Goal: Navigation & Orientation: Find specific page/section

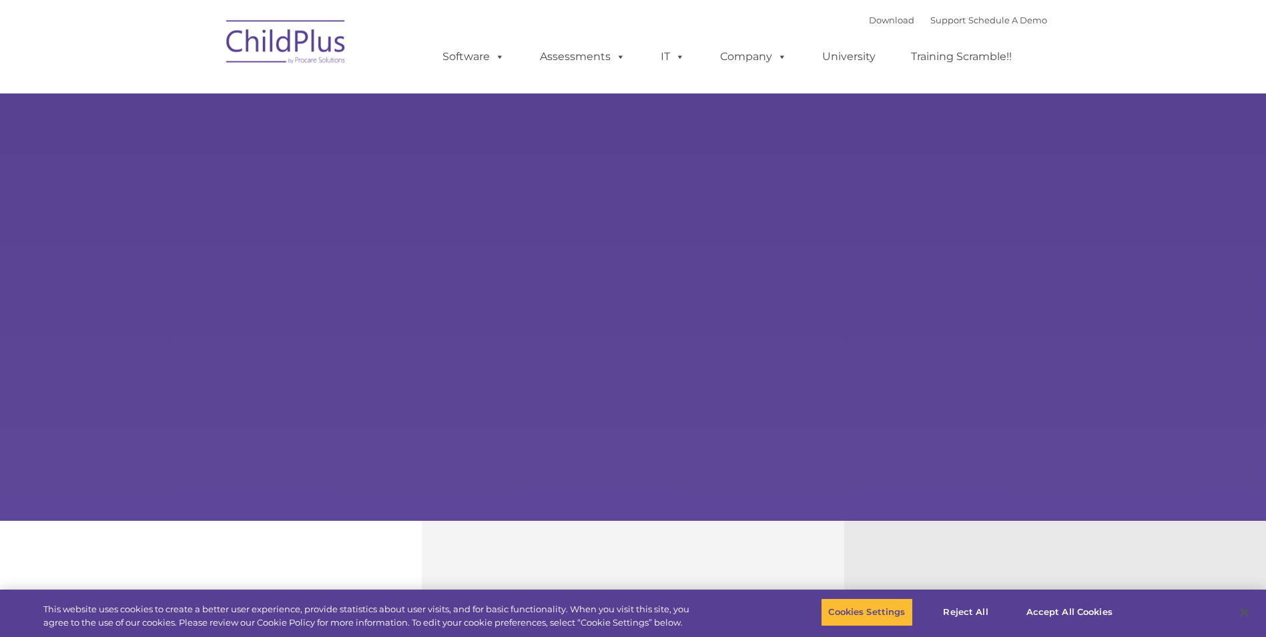
select select "MEDIUM"
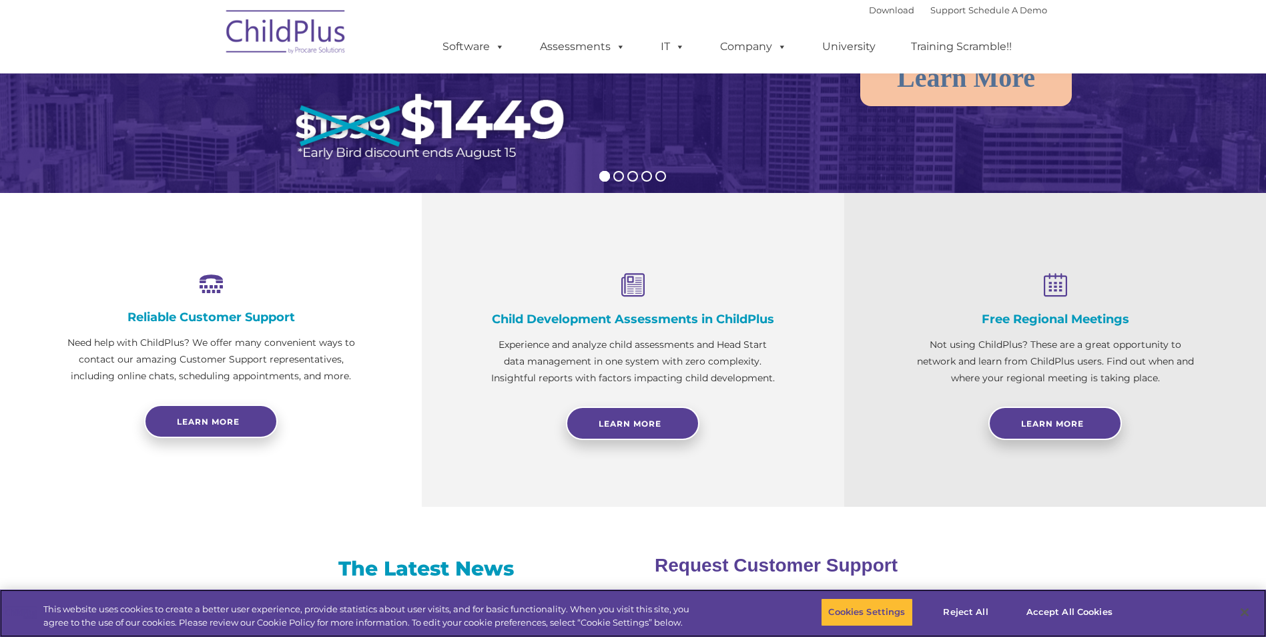
scroll to position [335, 0]
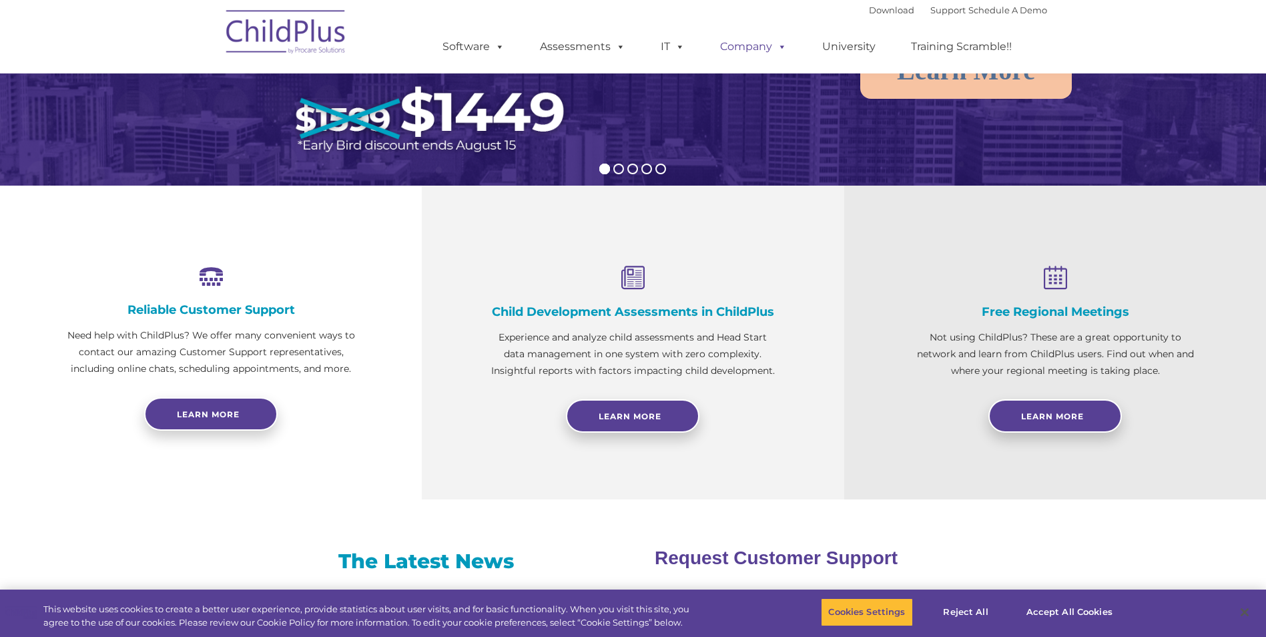
click at [773, 47] on span at bounding box center [779, 46] width 15 height 13
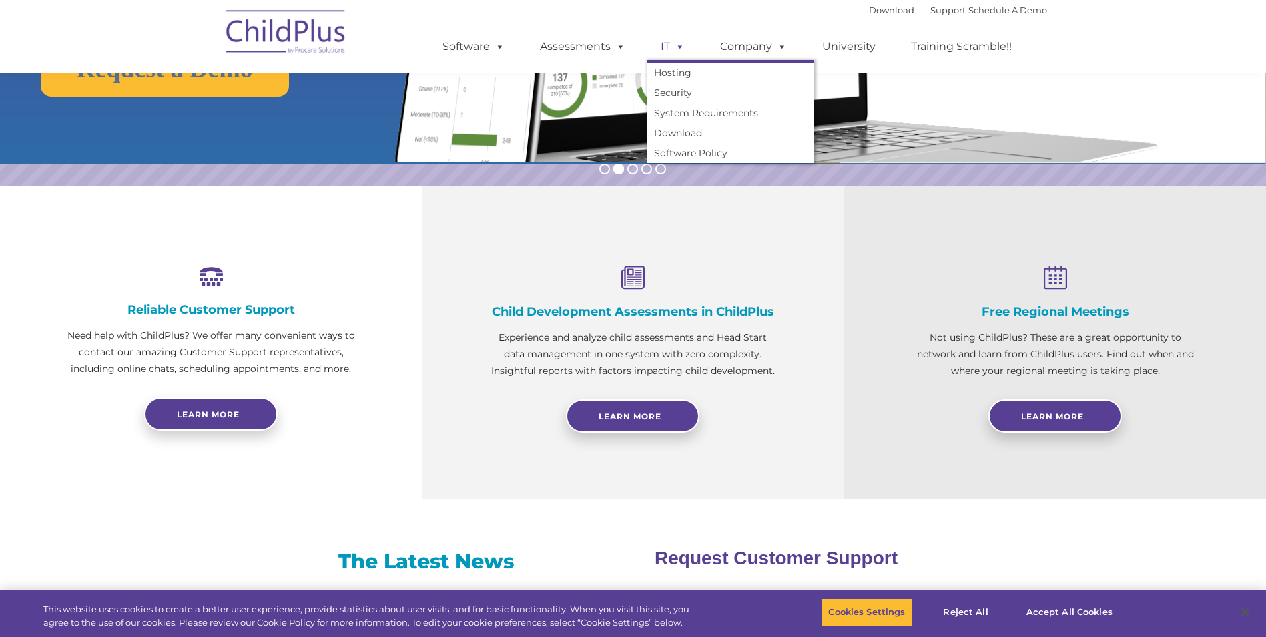
click at [655, 46] on link "IT" at bounding box center [672, 46] width 51 height 27
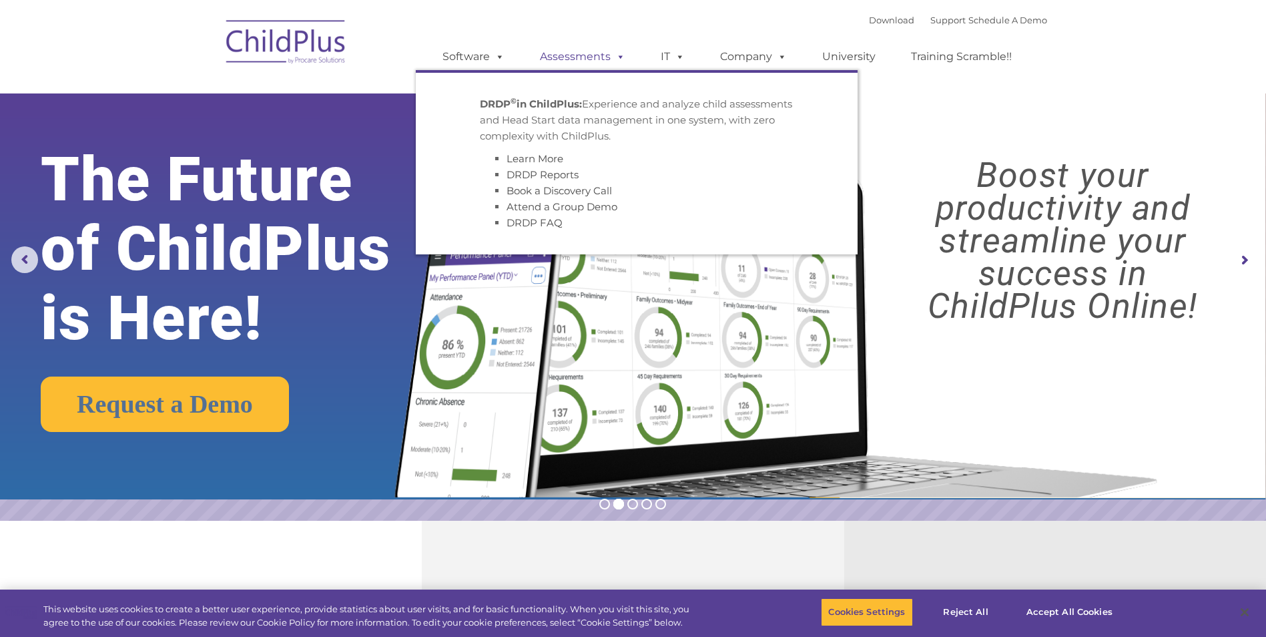
click at [611, 51] on span at bounding box center [618, 56] width 15 height 13
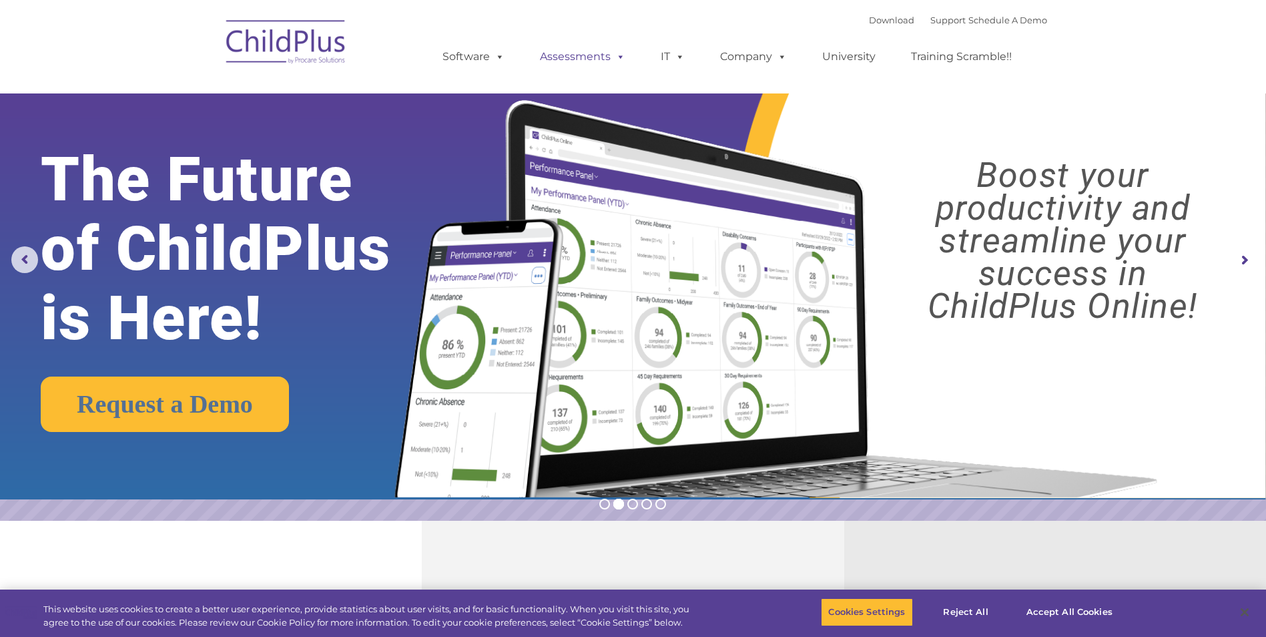
click at [612, 51] on span at bounding box center [618, 56] width 15 height 13
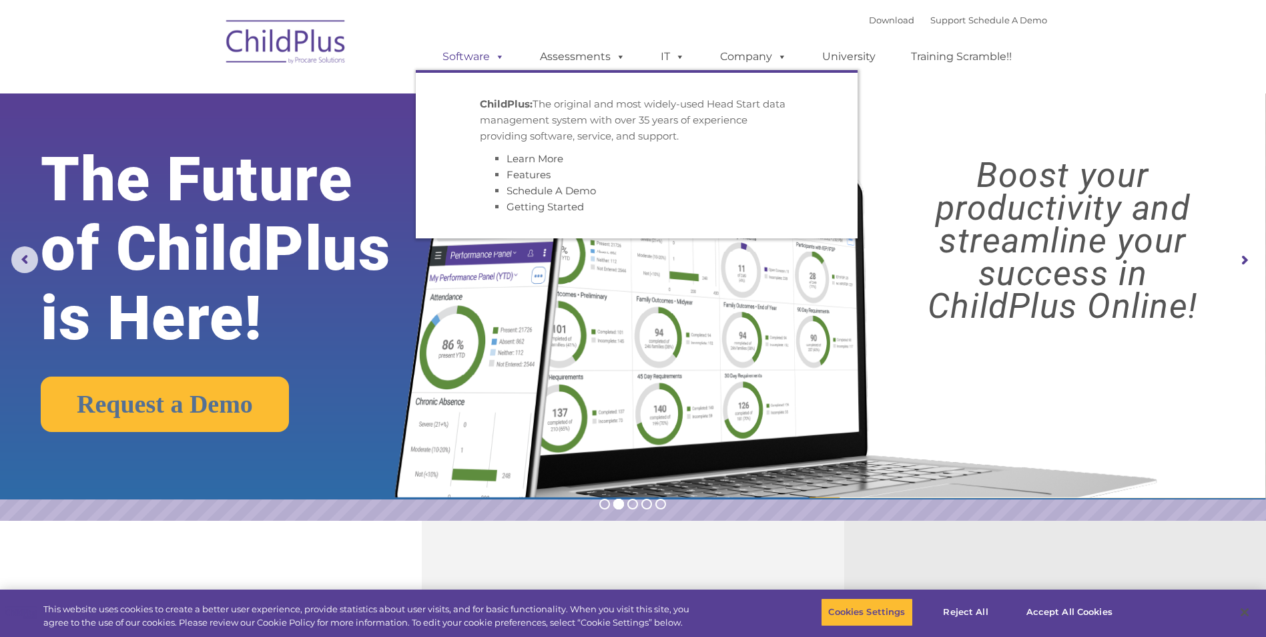
click at [484, 53] on link "Software" at bounding box center [473, 56] width 89 height 27
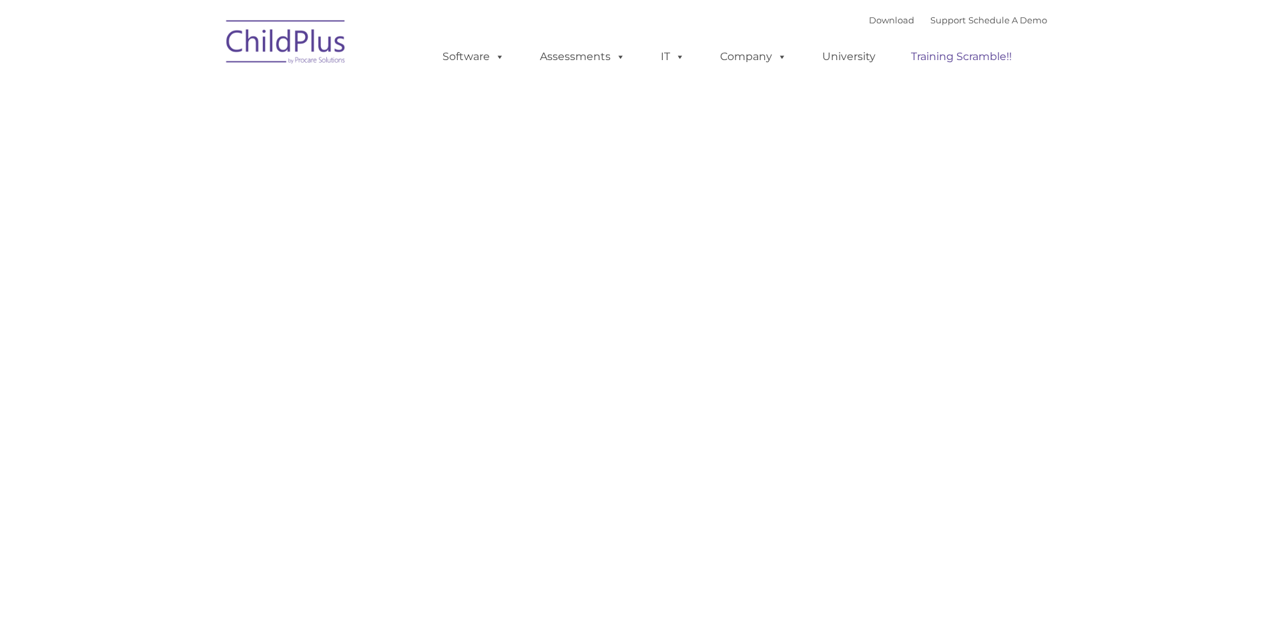
type input ""
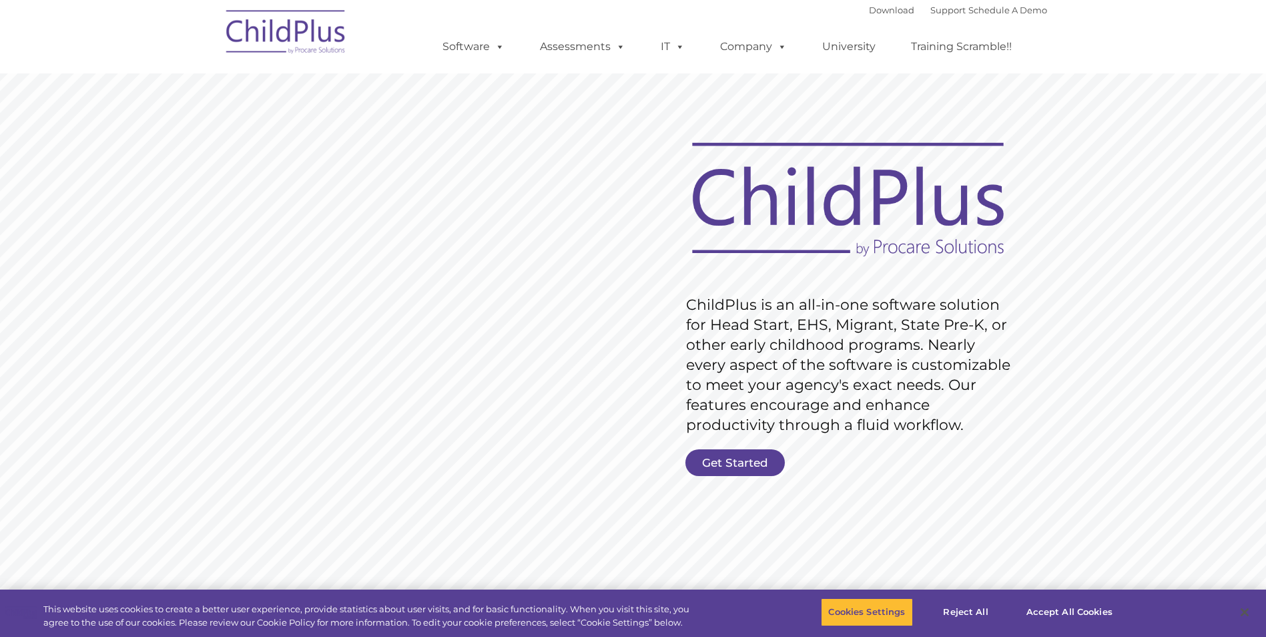
drag, startPoint x: 1026, startPoint y: 281, endPoint x: 1004, endPoint y: 311, distance: 36.8
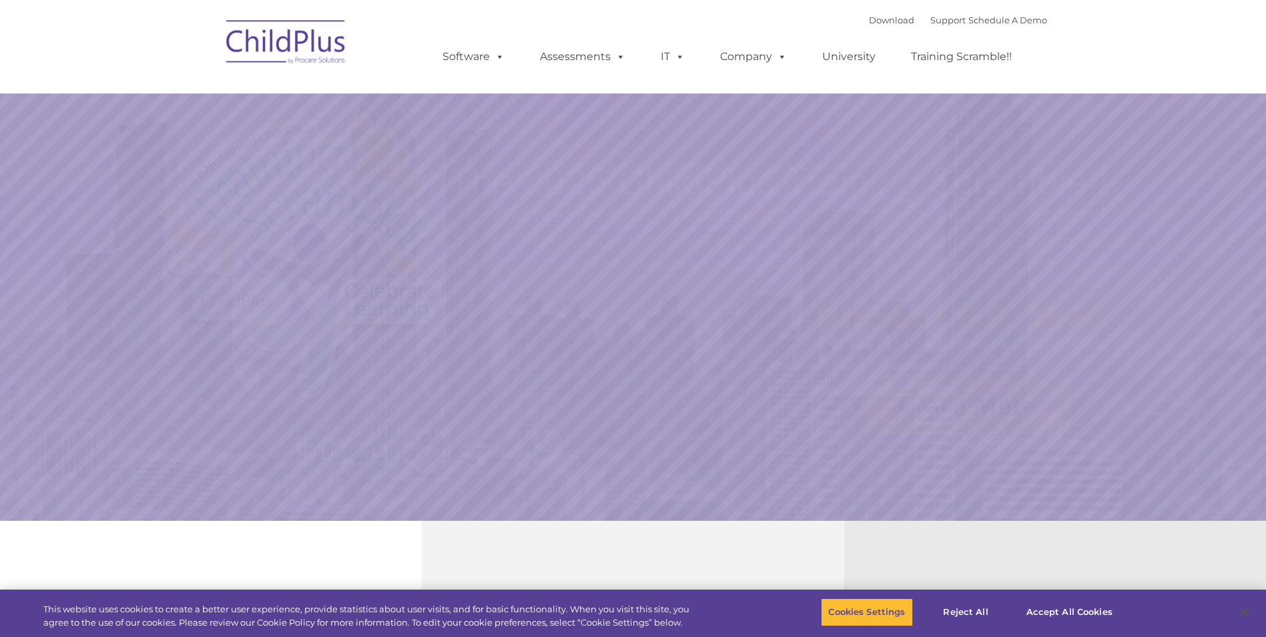
scroll to position [335, 0]
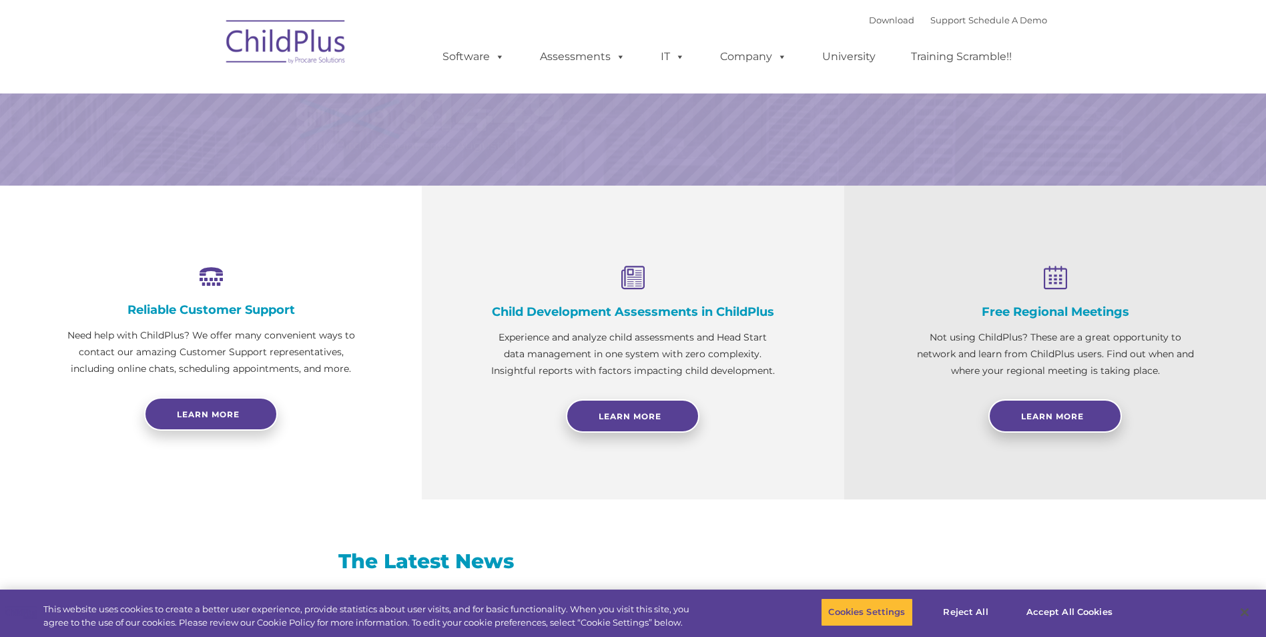
select select "MEDIUM"
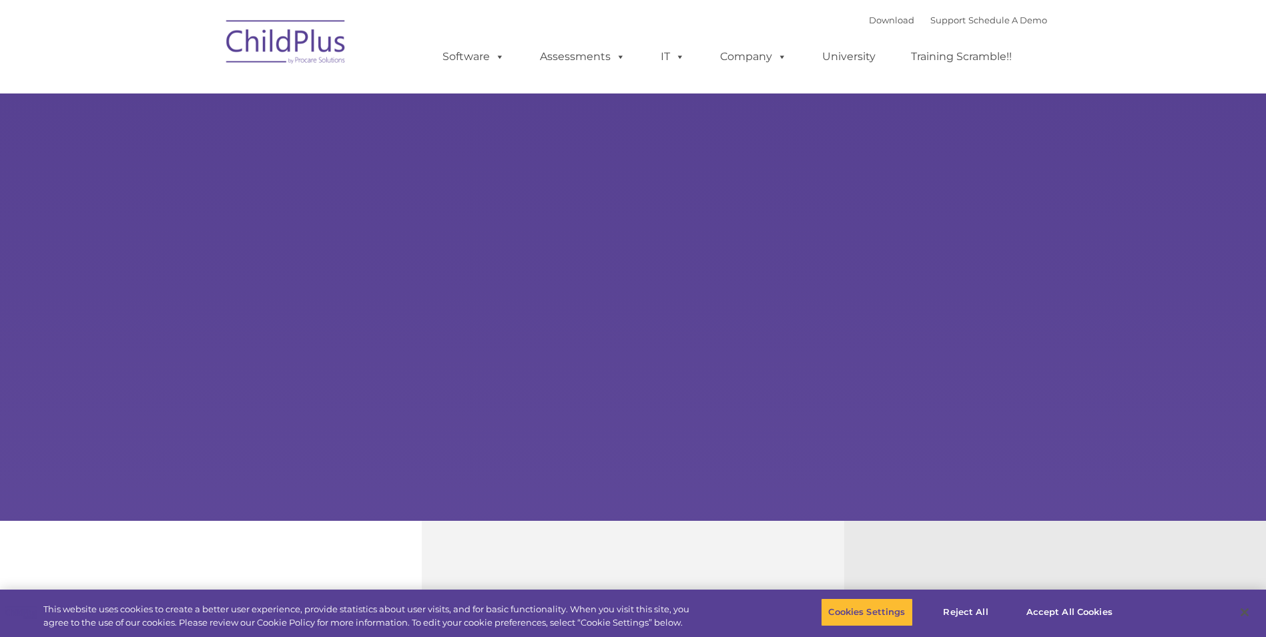
select select "MEDIUM"
